Goal: Information Seeking & Learning: Learn about a topic

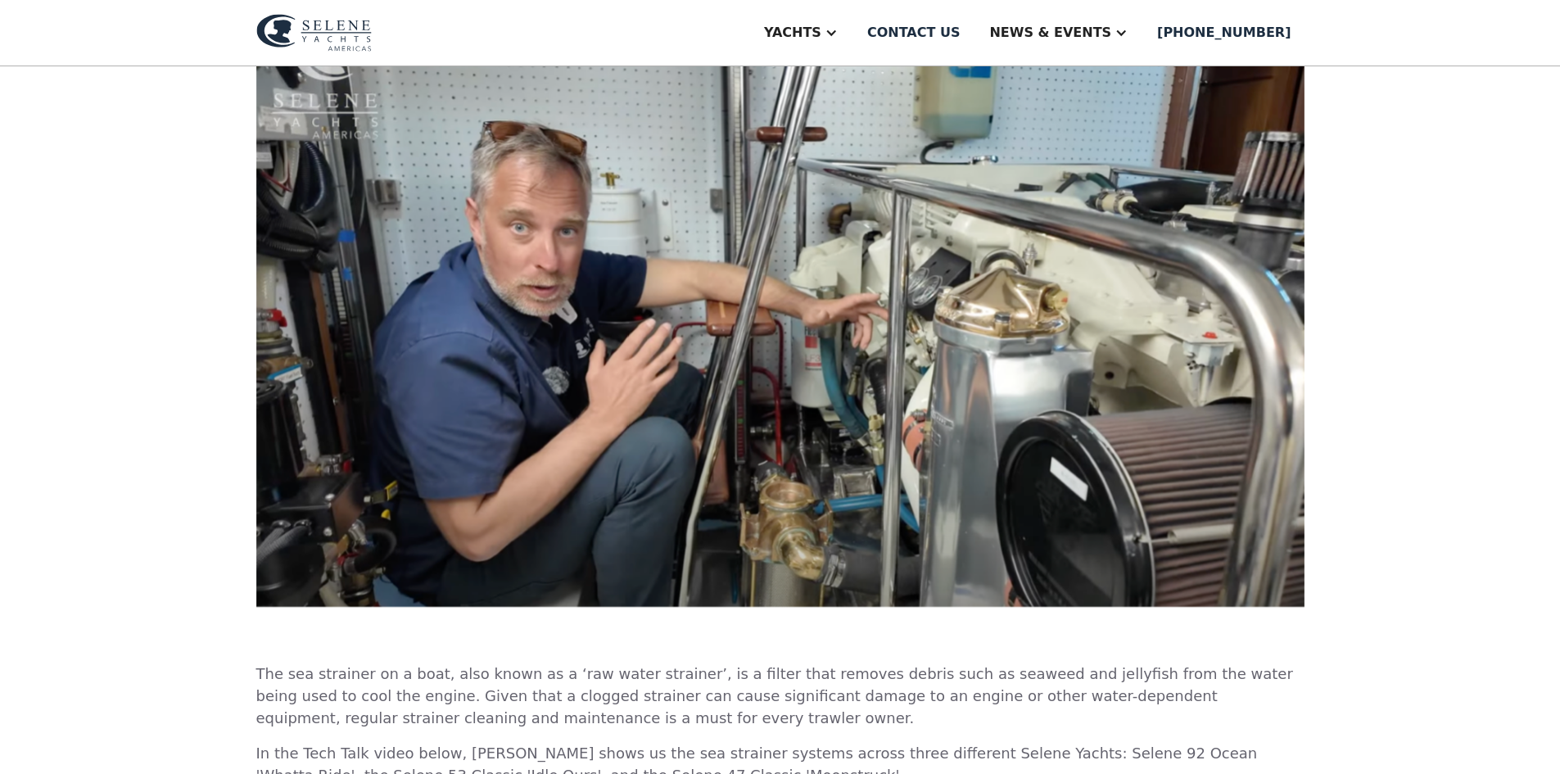
scroll to position [491, 0]
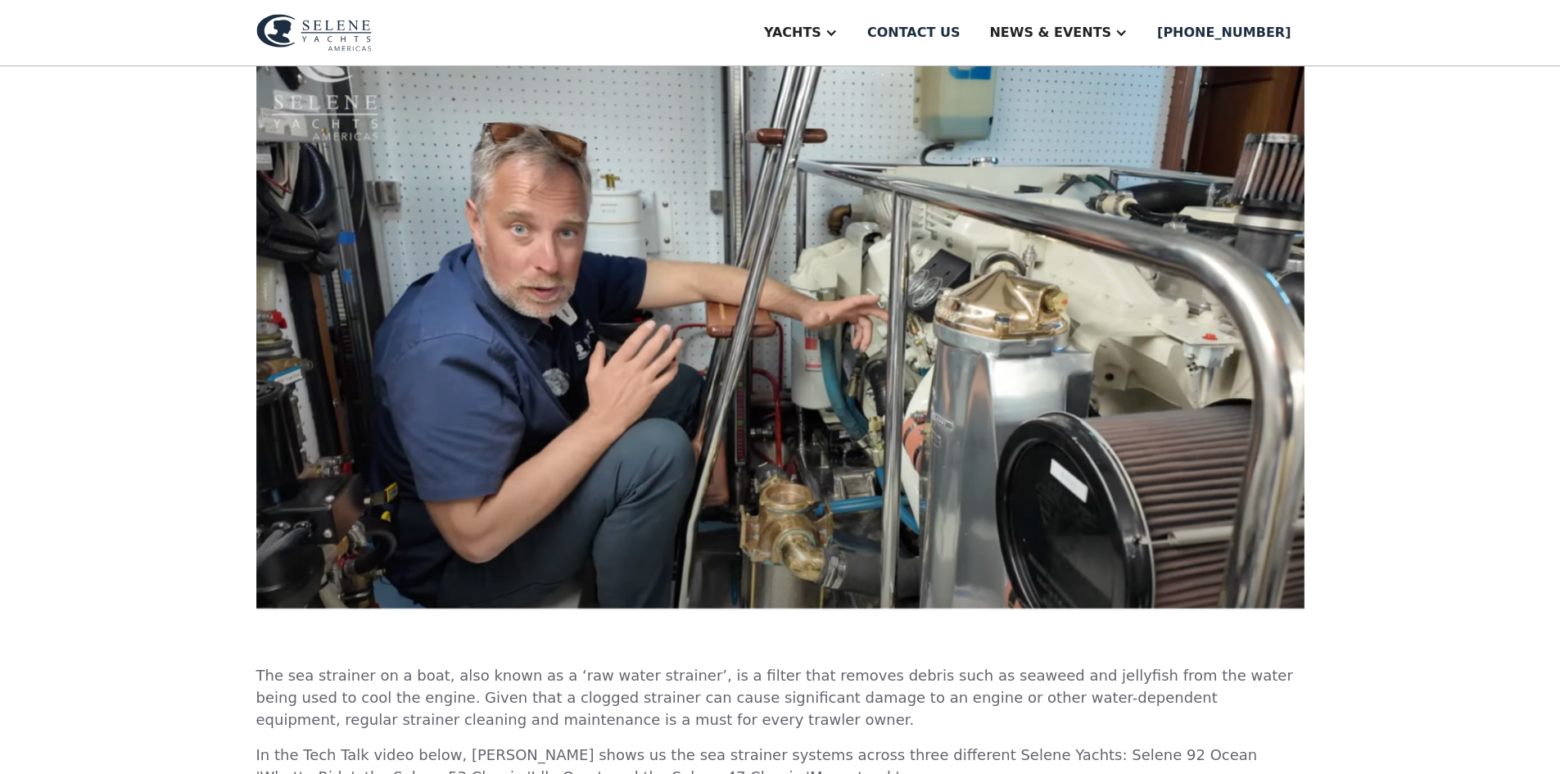
click at [705, 358] on img at bounding box center [780, 318] width 1048 height 586
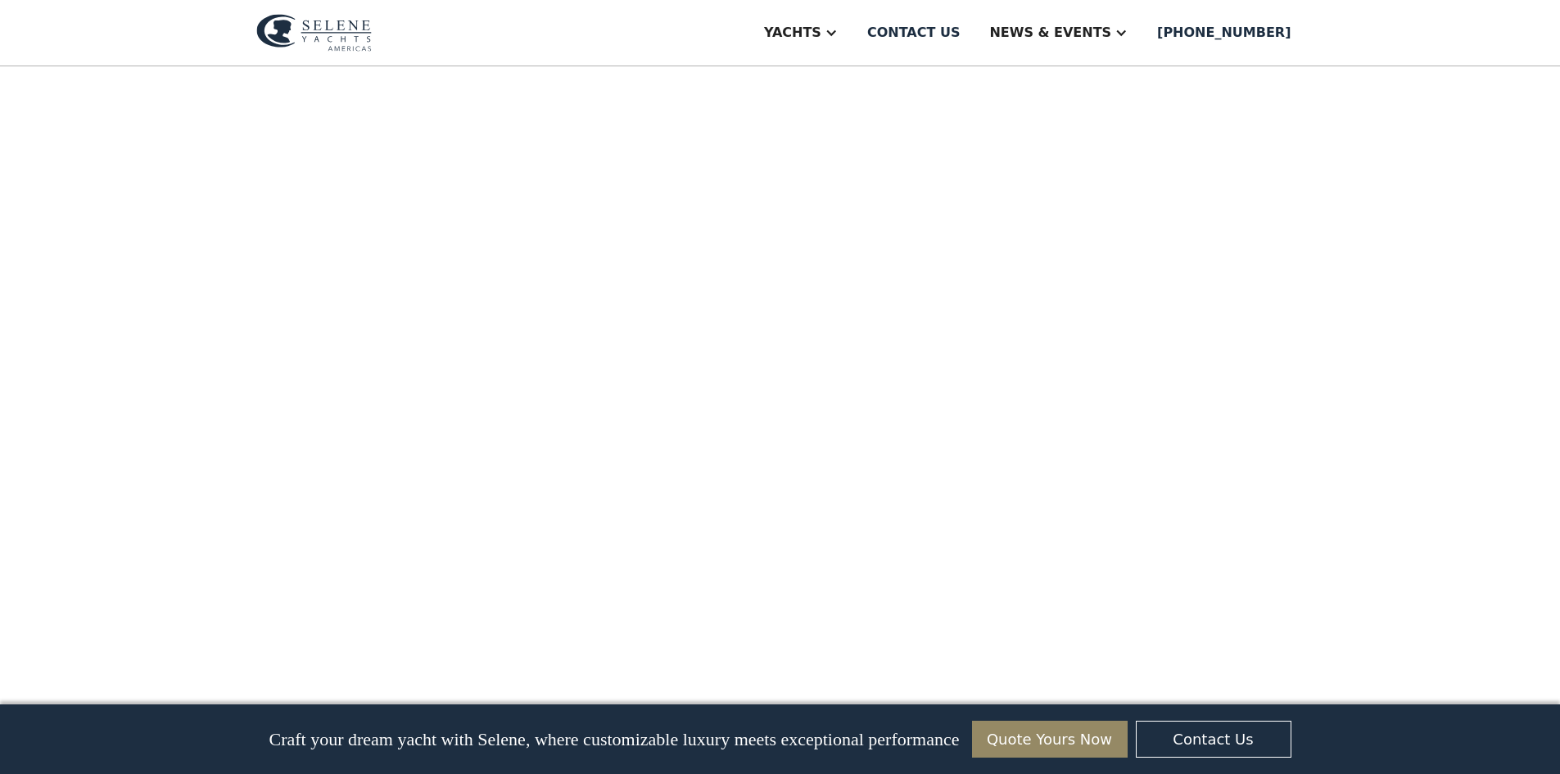
scroll to position [1310, 0]
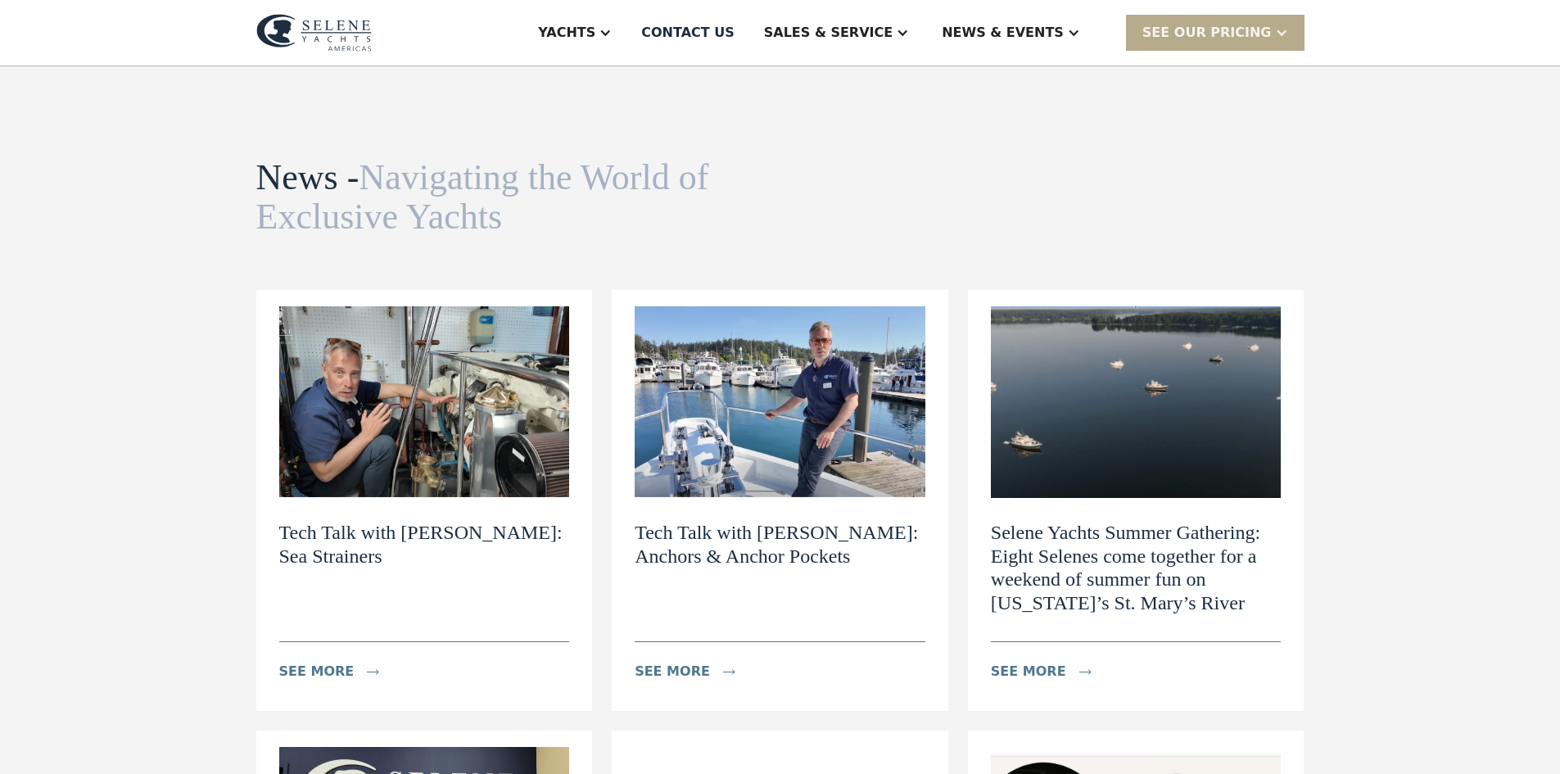
click at [712, 525] on h2 "Tech Talk with Dylan: Anchors & Anchor Pockets" at bounding box center [780, 544] width 291 height 47
click at [1121, 536] on h2 "Selene Yachts Summer Gathering: Eight Selenes come together for a weekend of su…" at bounding box center [1136, 568] width 291 height 94
click at [726, 531] on h2 "Tech Talk with [PERSON_NAME]: Anchors & Anchor Pockets" at bounding box center [780, 544] width 291 height 47
click at [1145, 575] on h2 "Selene Yachts Summer Gathering: Eight Selenes come together for a weekend of su…" at bounding box center [1136, 568] width 291 height 94
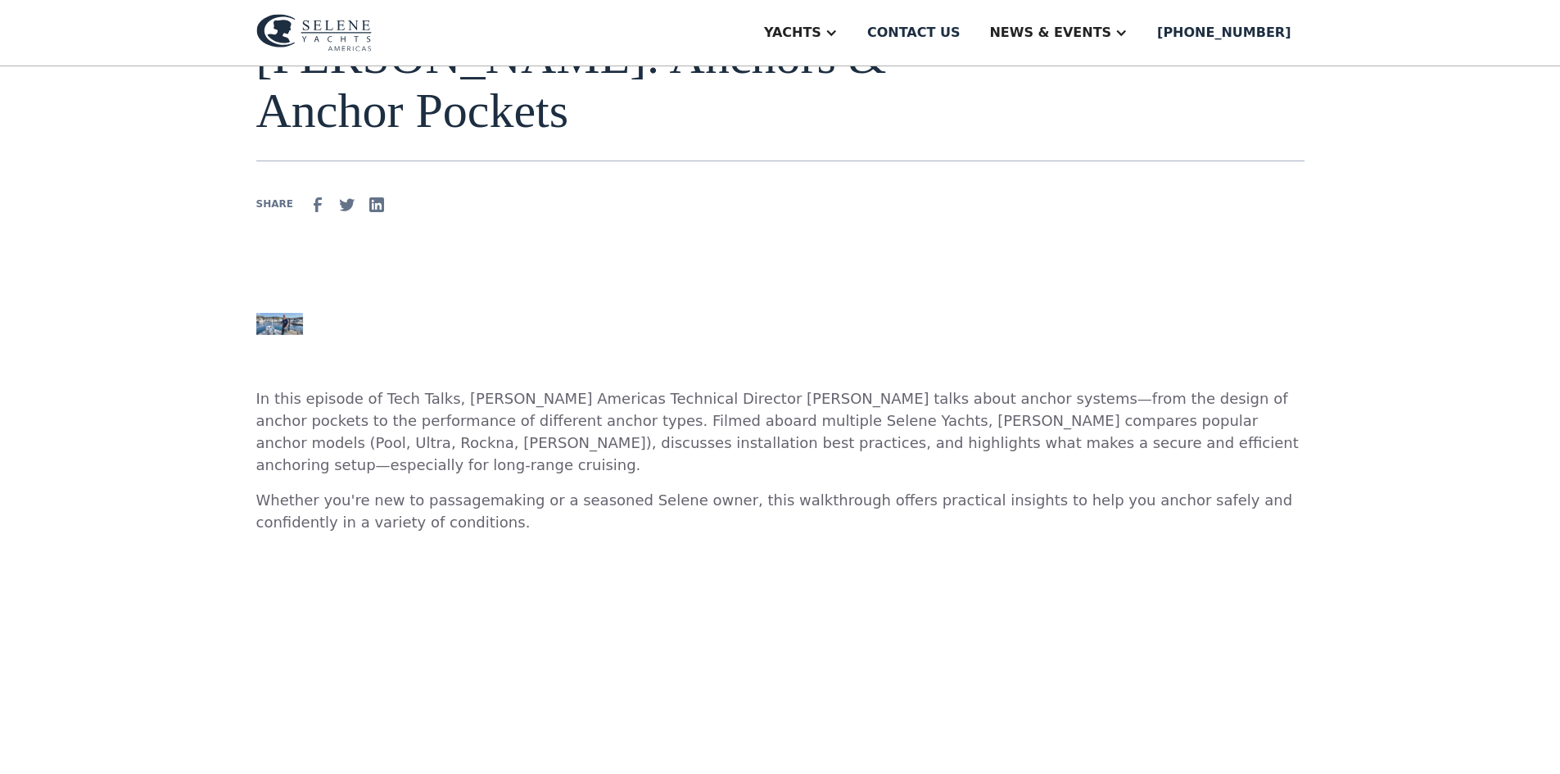
scroll to position [164, 0]
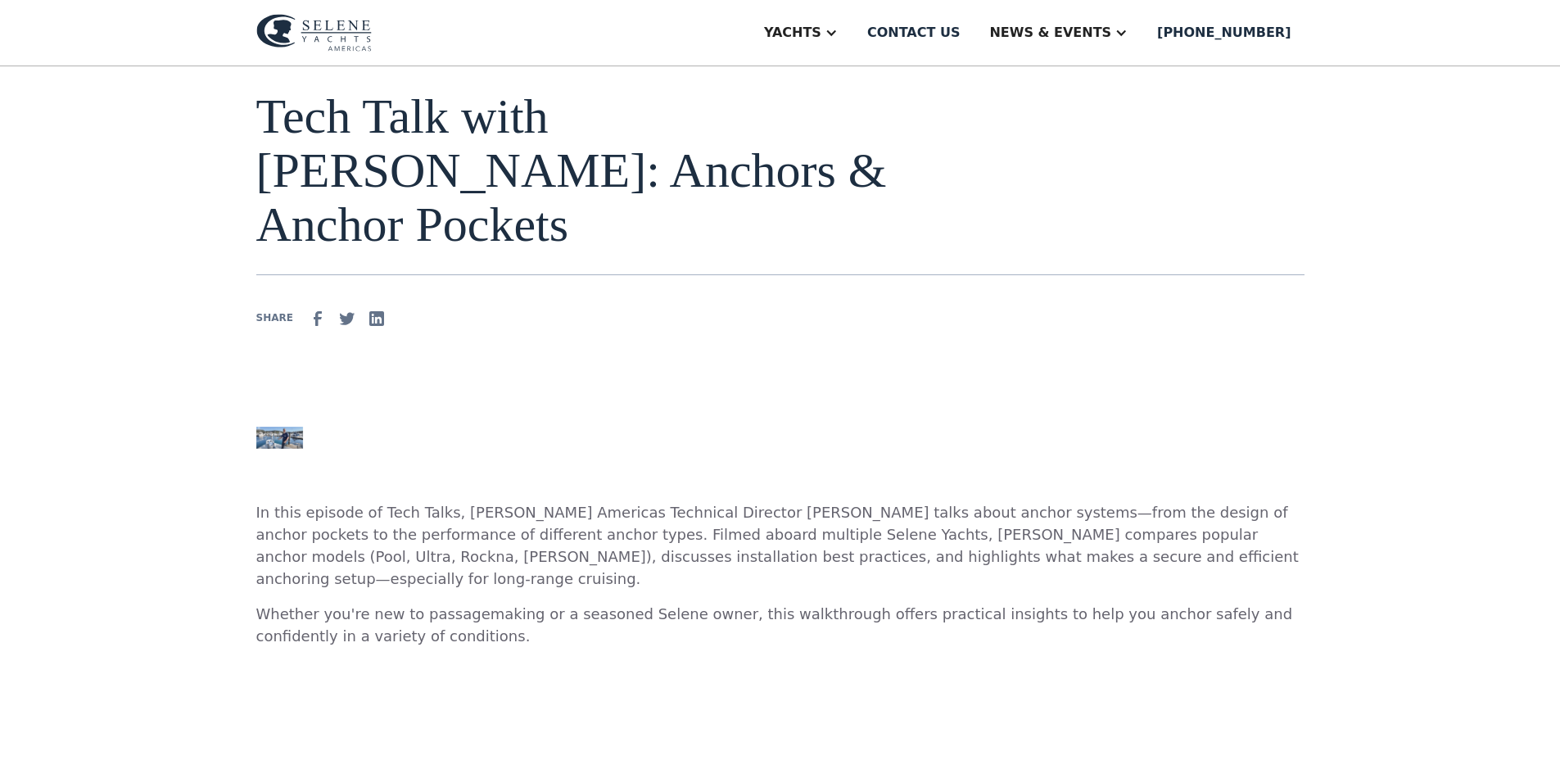
click at [278, 427] on img at bounding box center [279, 438] width 47 height 22
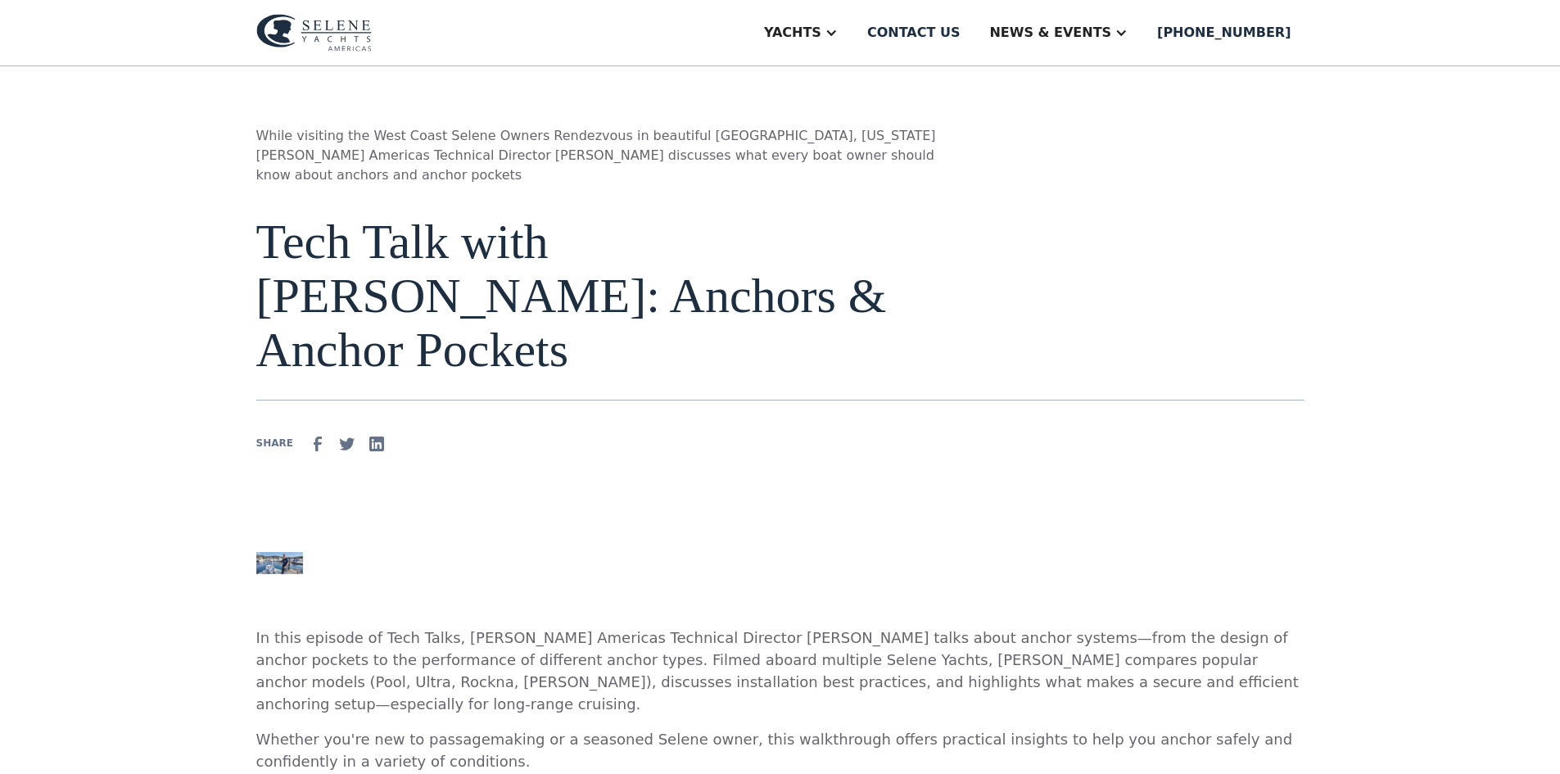
scroll to position [0, 0]
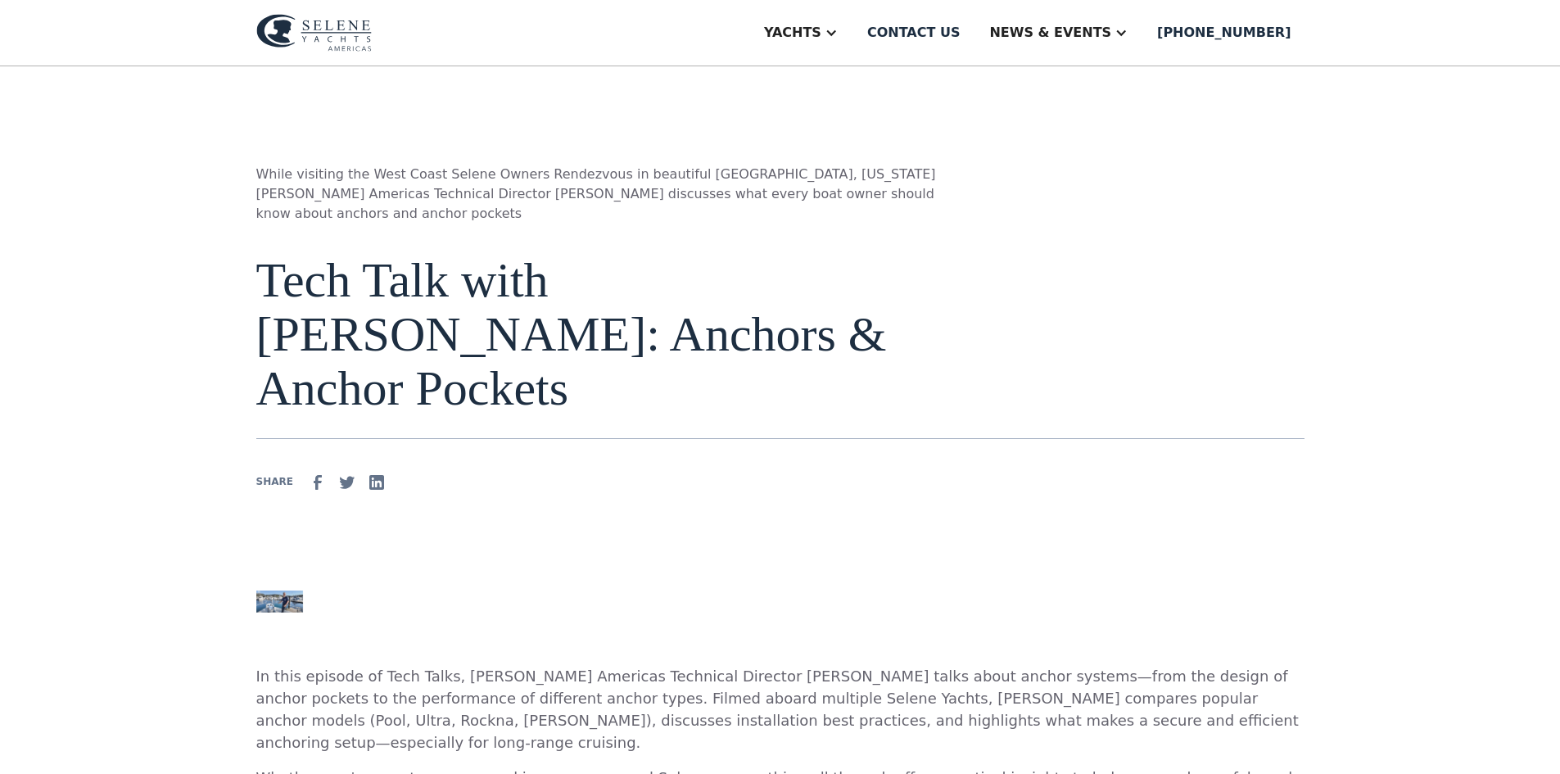
click at [276, 590] on img at bounding box center [279, 601] width 47 height 22
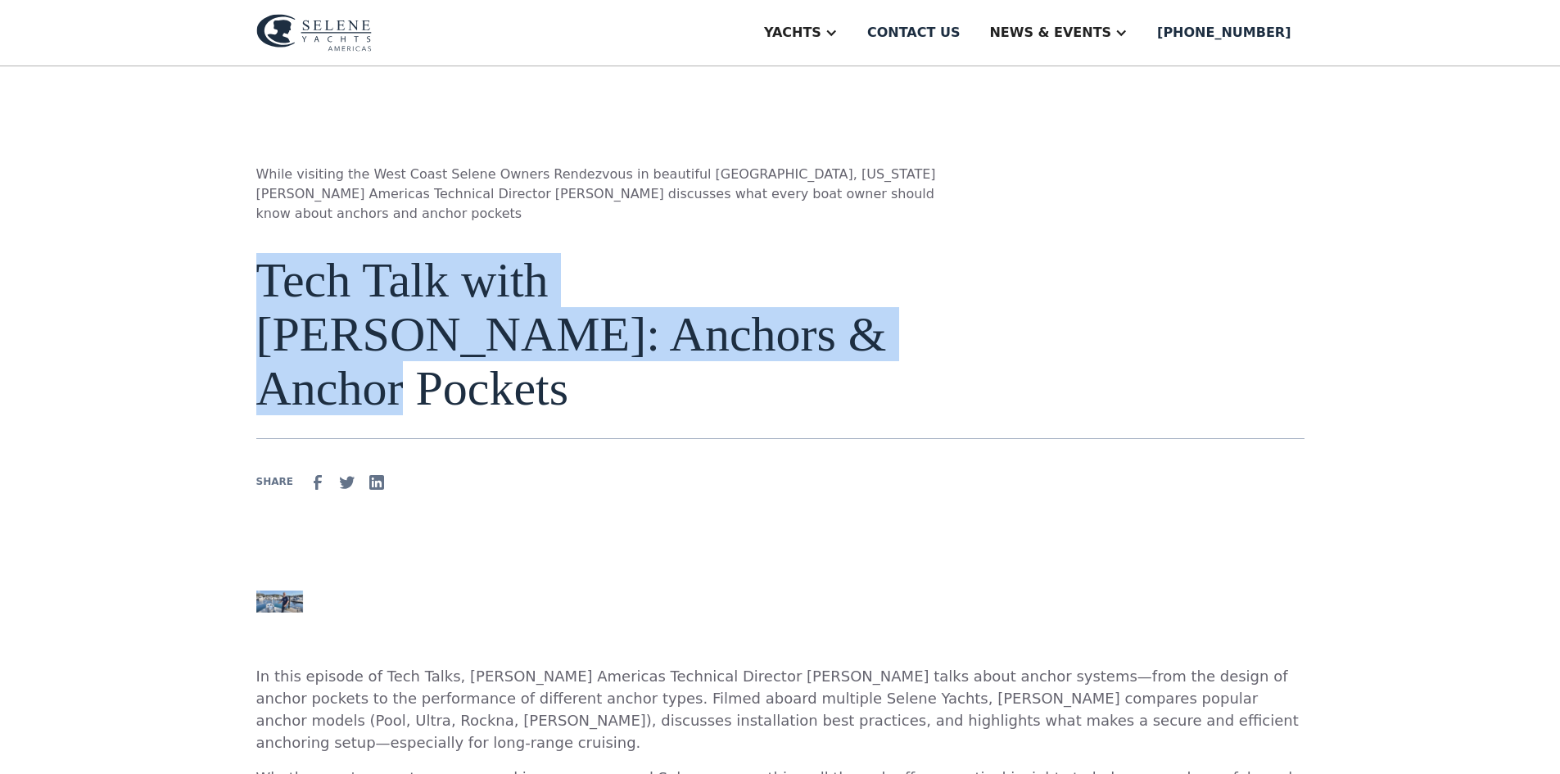
drag, startPoint x: 264, startPoint y: 269, endPoint x: 622, endPoint y: 349, distance: 366.7
click at [622, 349] on h1 "Tech Talk with Dylan: Anchors & Anchor Pockets" at bounding box center [596, 334] width 681 height 162
copy h1 "Tech Talk with Dylan: Anchors & Anchor Pockets"
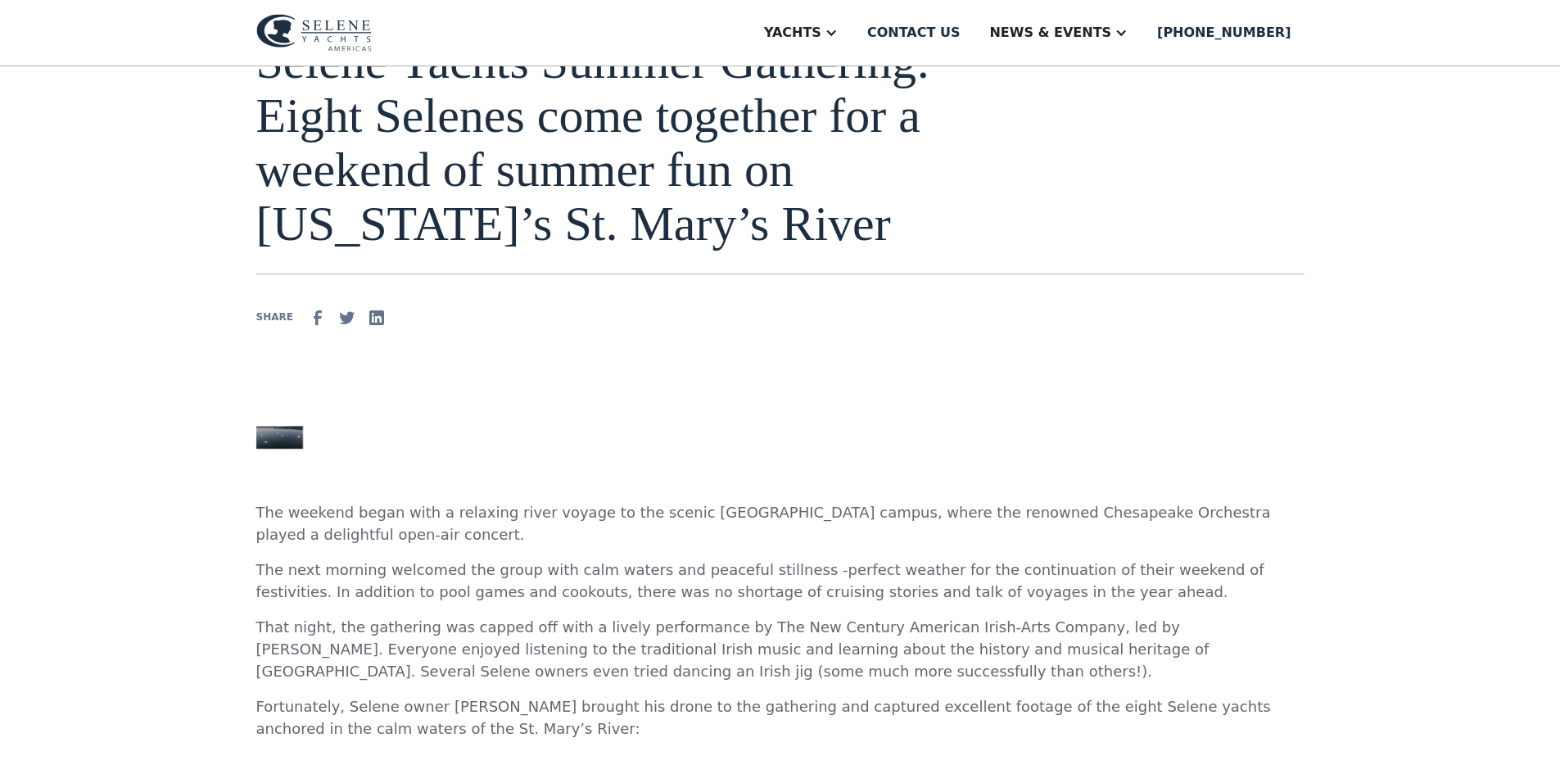
scroll to position [164, 0]
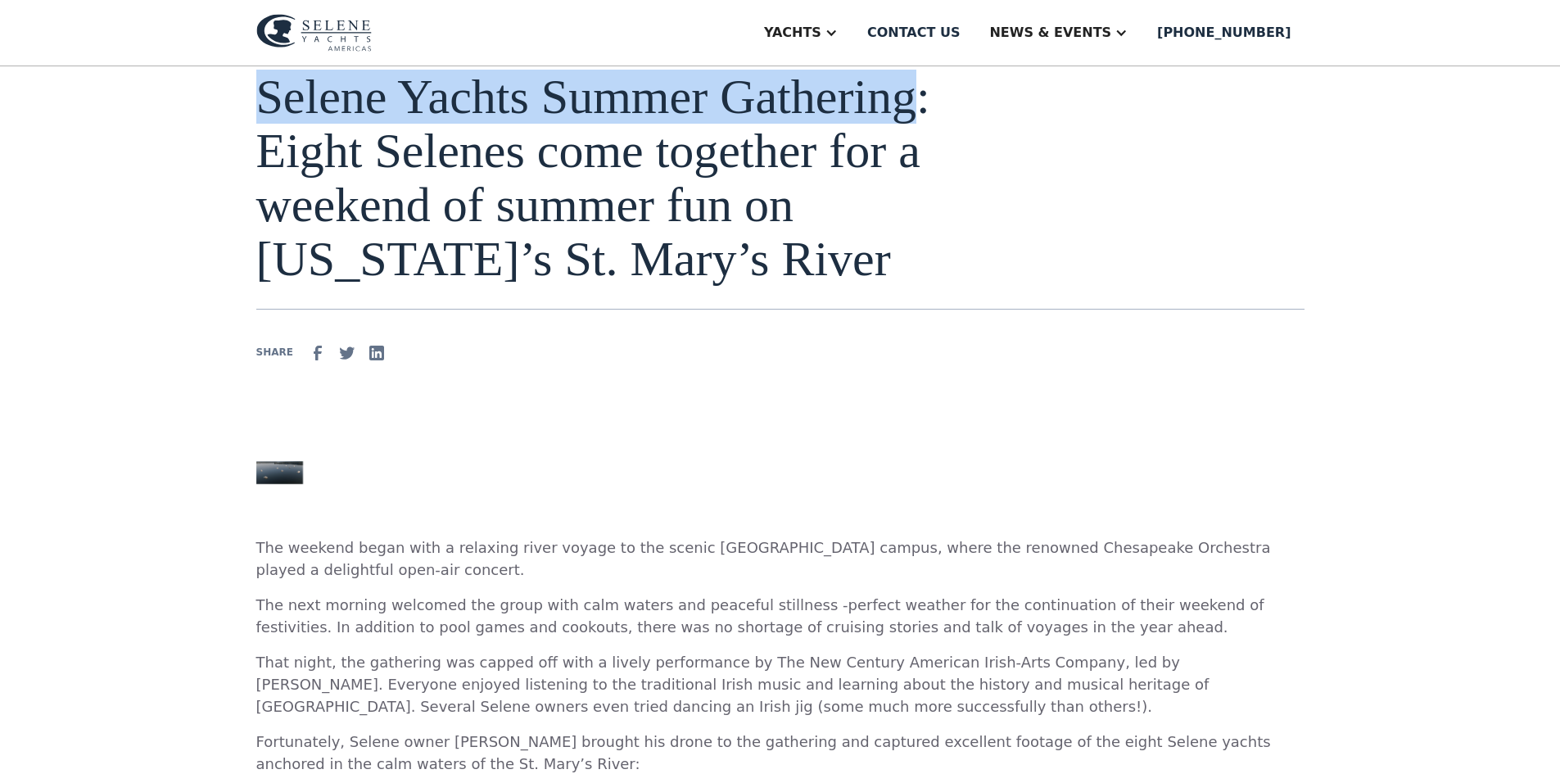
drag, startPoint x: 259, startPoint y: 91, endPoint x: 850, endPoint y: 110, distance: 591.5
click at [911, 120] on h1 "Selene Yachts Summer Gathering: Eight Selenes come together for a weekend of su…" at bounding box center [596, 178] width 681 height 216
copy h1 "Selene Yachts Summer Gathering"
click at [271, 477] on img at bounding box center [279, 473] width 47 height 24
click at [271, 474] on img at bounding box center [279, 473] width 47 height 24
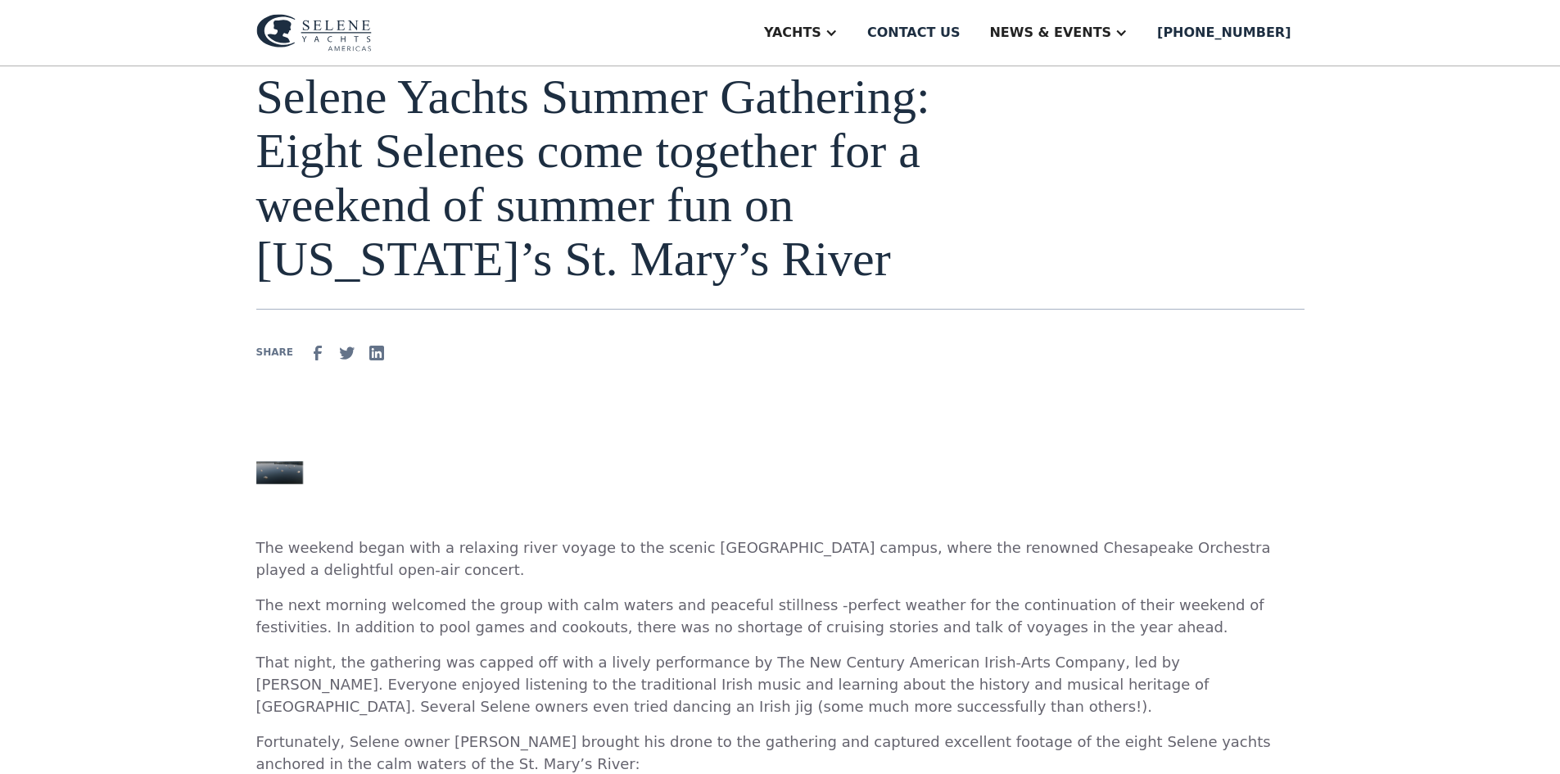
click at [848, 435] on div "At the beginning of July, a group of Selene owners gathered on the Chesapeake B…" at bounding box center [780, 242] width 1048 height 483
